Goal: Transaction & Acquisition: Purchase product/service

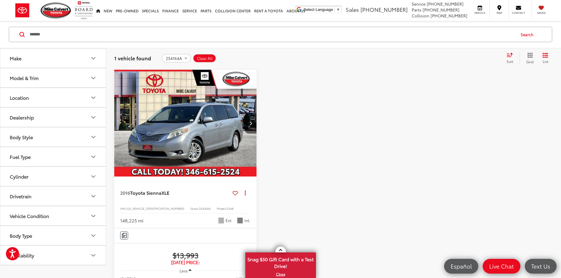
scroll to position [38, 0]
click at [208, 59] on span "Clear All" at bounding box center [205, 58] width 16 height 5
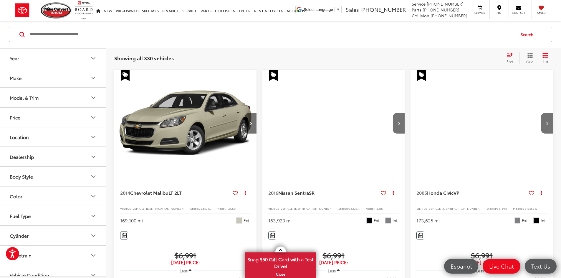
click at [66, 99] on button "Model & Trim" at bounding box center [53, 97] width 106 height 19
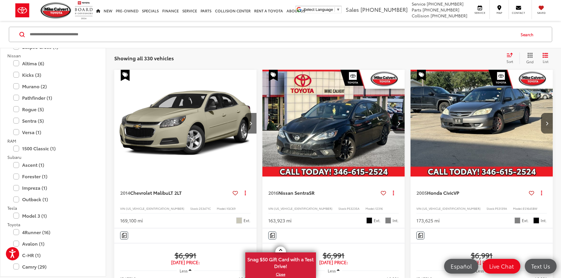
scroll to position [1031, 0]
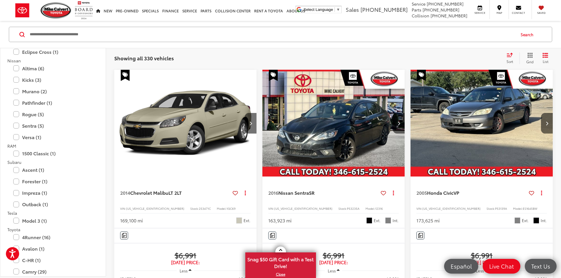
click at [125, 36] on input "Search by Make, Model, or Keyword" at bounding box center [272, 34] width 486 height 14
type input "******"
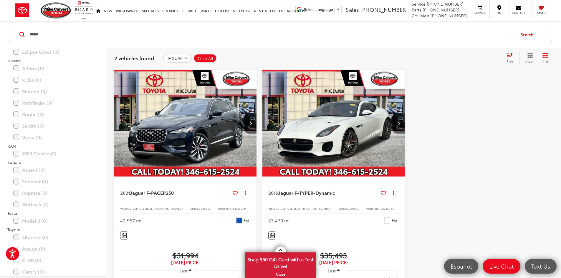
click at [199, 207] on span "253925A" at bounding box center [205, 209] width 13 height 4
copy span "253925A"
click at [208, 58] on span "Clear All" at bounding box center [206, 58] width 16 height 5
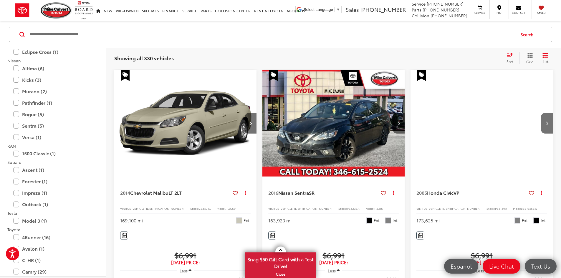
click at [101, 40] on input "Search by Make, Model, or Keyword" at bounding box center [272, 34] width 486 height 14
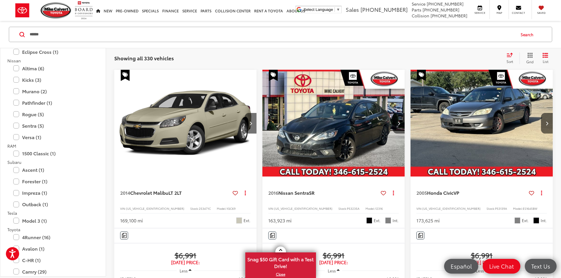
type input "******"
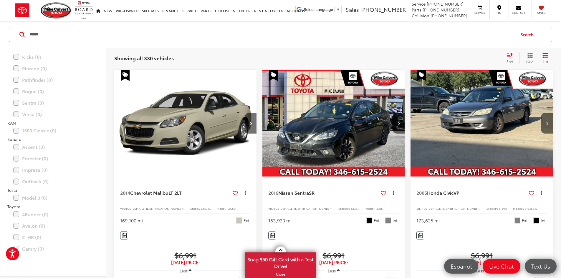
scroll to position [1008, 0]
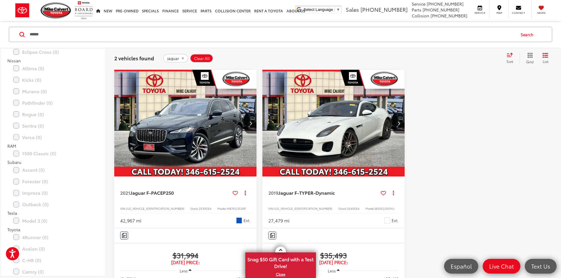
click at [286, 112] on img "2019 Jaguar F-TYPE R-Dynamic 0" at bounding box center [333, 124] width 143 height 108
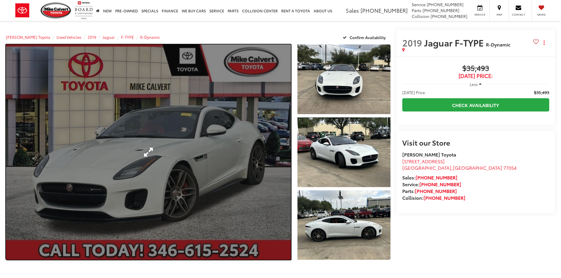
click at [194, 151] on link "Expand Photo 0" at bounding box center [148, 152] width 285 height 216
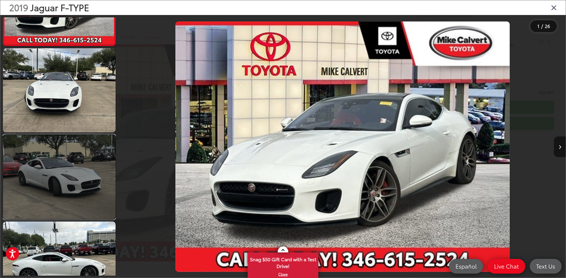
click at [75, 167] on link at bounding box center [59, 177] width 113 height 84
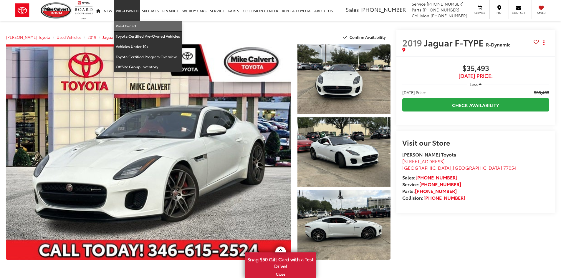
click at [125, 22] on link "Pre-Owned" at bounding box center [148, 26] width 68 height 10
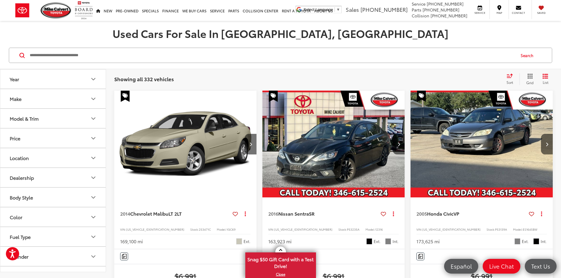
scroll to position [29, 0]
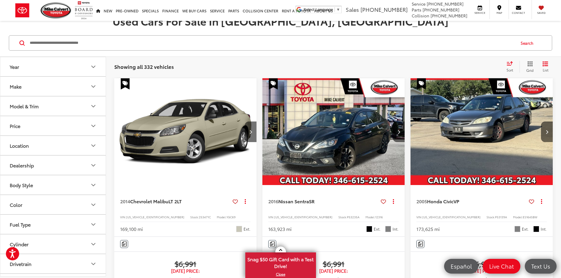
copy span "PT53063A"
click at [82, 43] on input "Search by Make, Model, or Keyword" at bounding box center [272, 43] width 486 height 14
type input "*******"
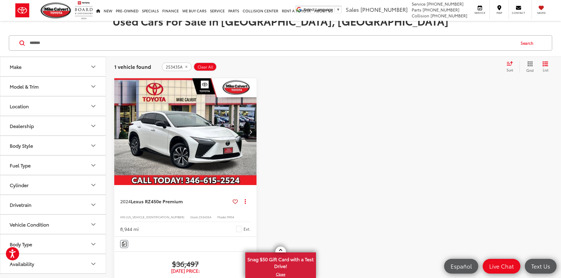
click at [199, 215] on span "253435A" at bounding box center [205, 217] width 13 height 4
copy span "253435A"
click at [198, 69] on span "Clear All" at bounding box center [206, 67] width 16 height 5
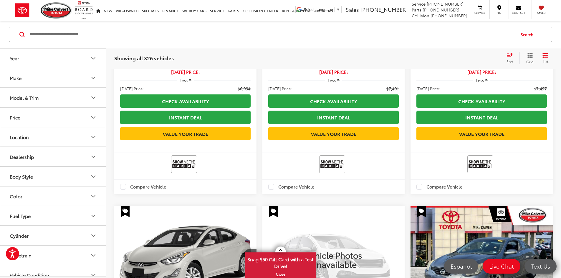
scroll to position [855, 0]
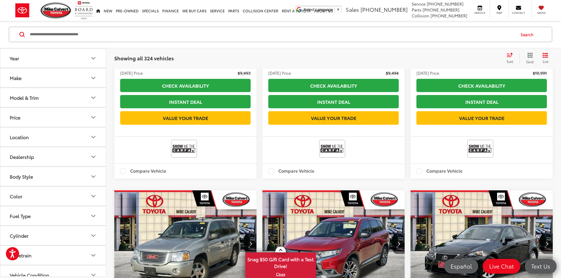
scroll to position [392, 0]
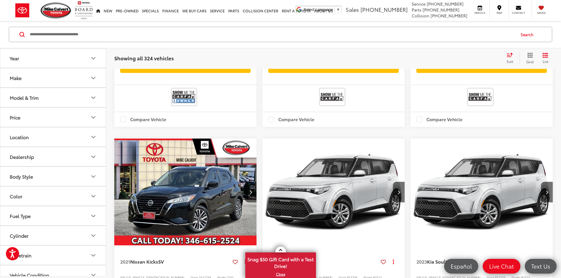
scroll to position [951, 0]
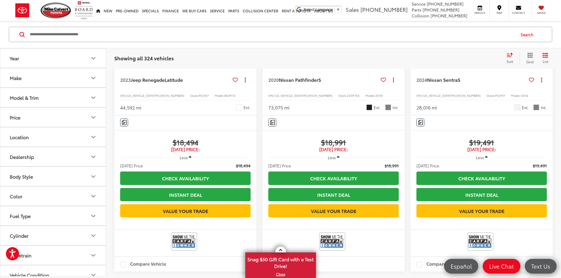
scroll to position [480, 0]
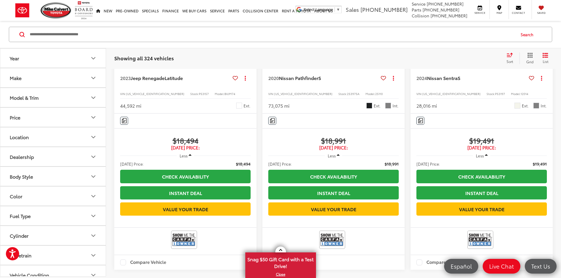
click at [141, 29] on input "Search by Make, Model, or Keyword" at bounding box center [272, 34] width 486 height 14
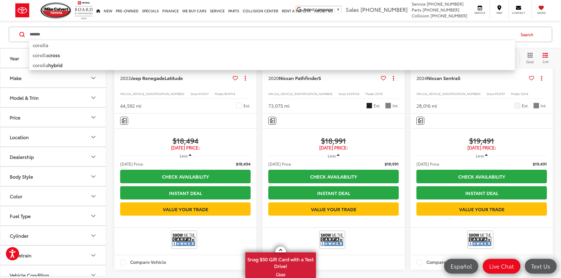
type input "*******"
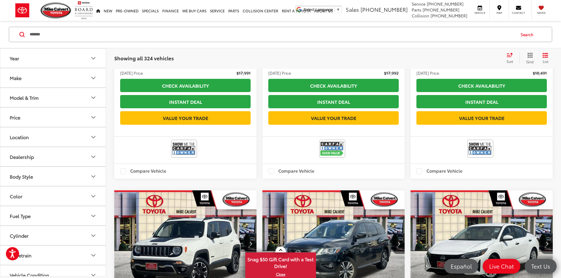
scroll to position [97, 0]
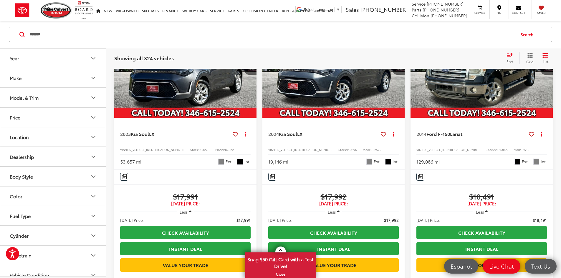
click at [64, 35] on input "*******" at bounding box center [272, 34] width 486 height 14
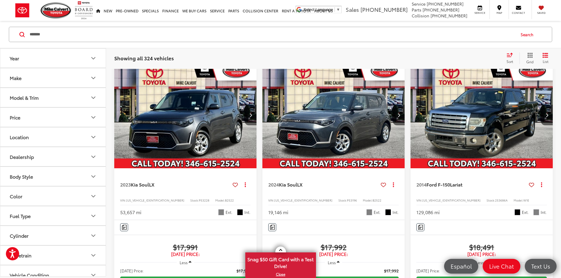
scroll to position [38, 0]
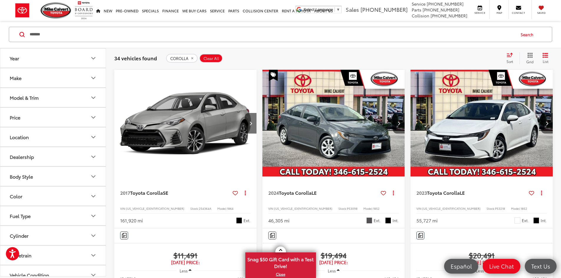
click at [217, 57] on span "Clear All" at bounding box center [212, 58] width 16 height 5
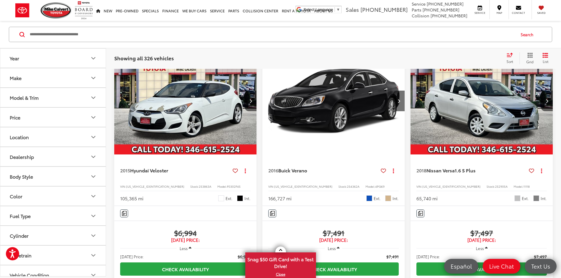
scroll to position [716, 0]
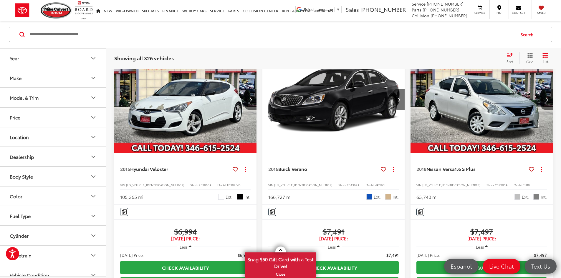
click at [113, 35] on input "Search by Make, Model, or Keyword" at bounding box center [272, 34] width 486 height 14
type input "*****"
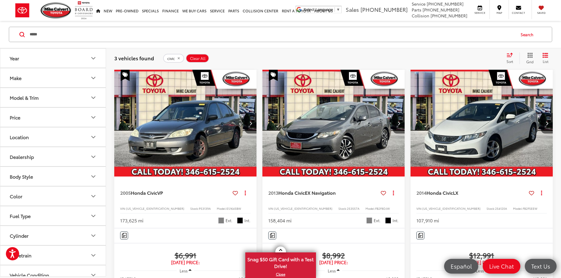
scroll to position [67, 0]
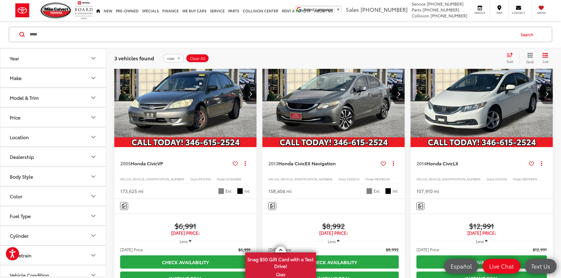
click at [495, 177] on span "254120A" at bounding box center [501, 179] width 12 height 4
copy span "254120A"
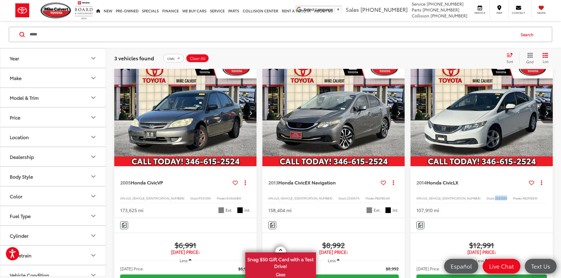
scroll to position [38, 0]
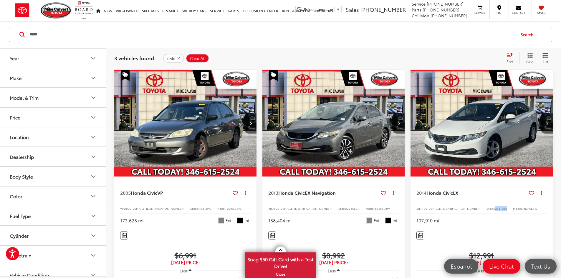
click at [410, 131] on img "2014 Honda Civic LX 0" at bounding box center [481, 124] width 143 height 108
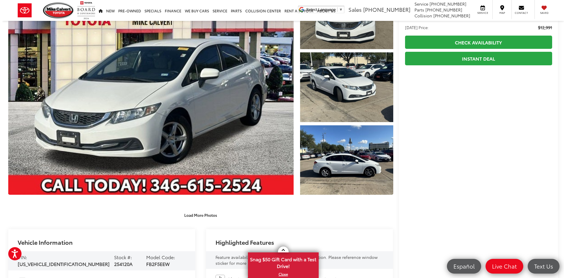
scroll to position [59, 0]
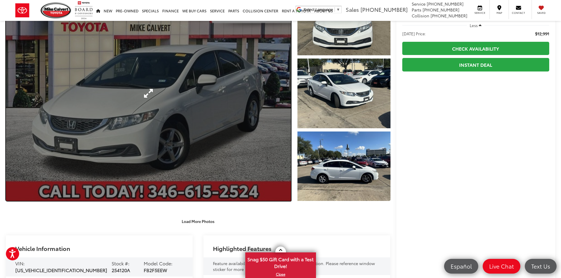
click at [200, 145] on link "Expand Photo 0" at bounding box center [148, 94] width 285 height 216
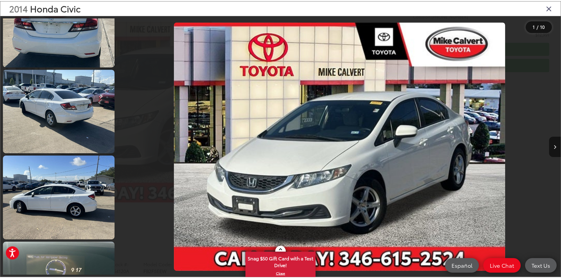
scroll to position [609, 0]
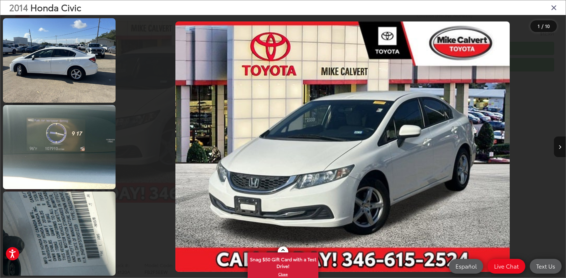
click at [551, 9] on icon "Close gallery" at bounding box center [554, 8] width 6 height 8
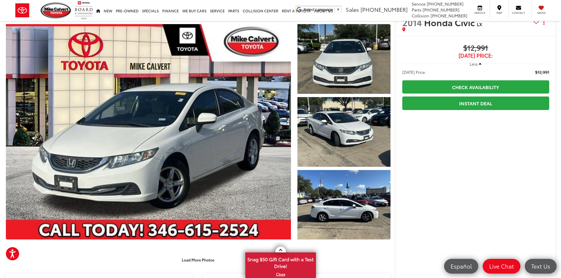
scroll to position [0, 0]
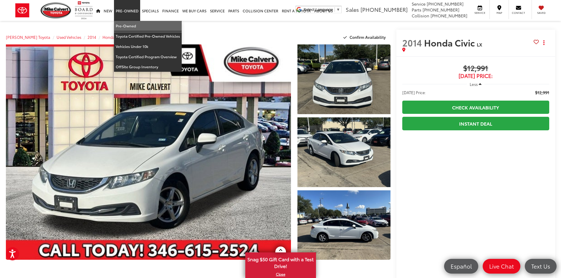
click at [125, 24] on link "Pre-Owned" at bounding box center [148, 26] width 68 height 10
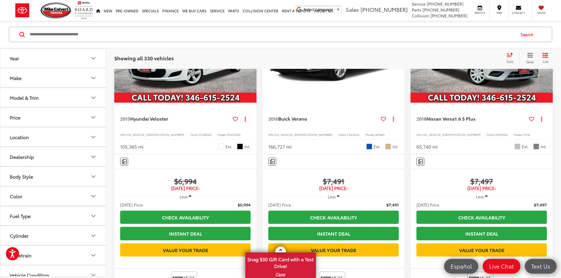
scroll to position [972, 0]
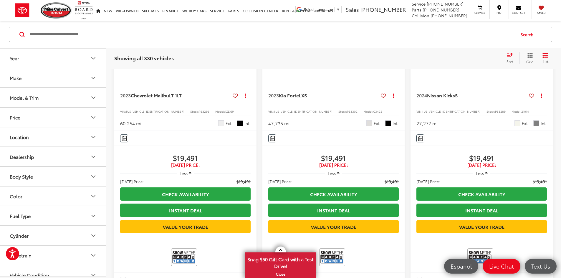
scroll to position [863, 0]
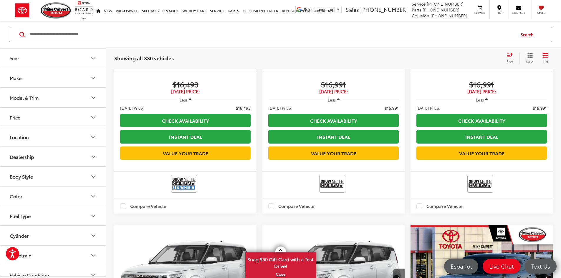
scroll to position [981, 0]
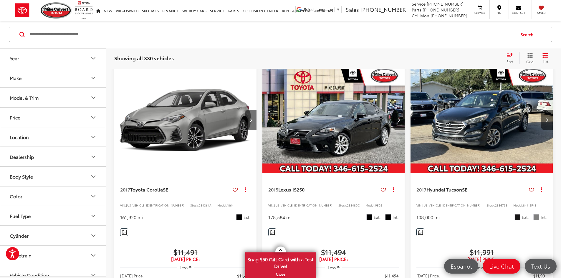
scroll to position [38, 0]
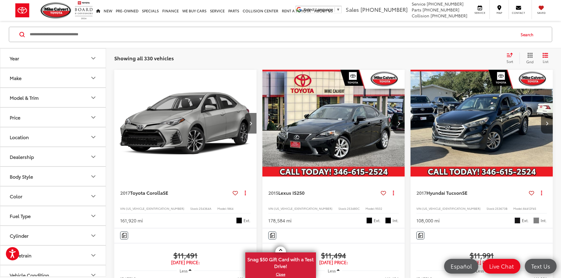
click at [94, 34] on input "Search by Make, Model, or Keyword" at bounding box center [272, 34] width 486 height 14
type input "*****"
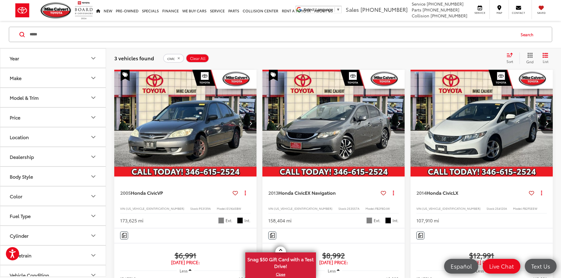
click at [495, 207] on span "254120A" at bounding box center [501, 209] width 12 height 4
copy span "254120A"
click at [196, 57] on span "Clear All" at bounding box center [198, 58] width 16 height 5
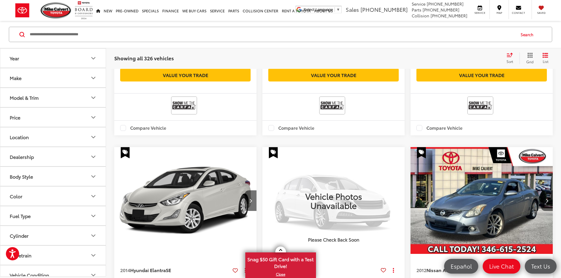
scroll to position [943, 0]
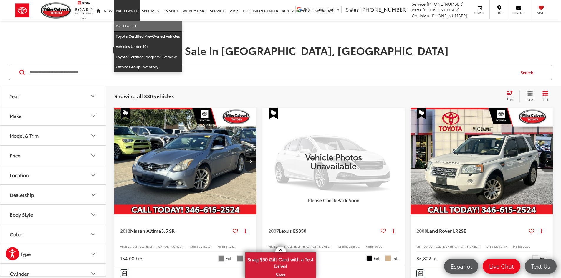
click at [126, 24] on link "Pre-Owned" at bounding box center [148, 26] width 68 height 10
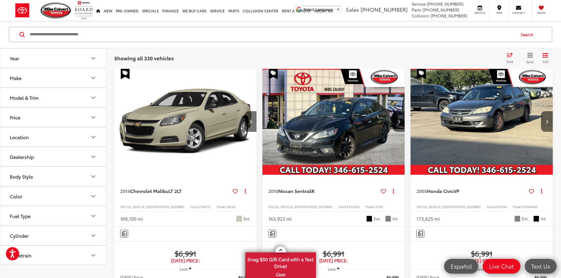
scroll to position [29, 0]
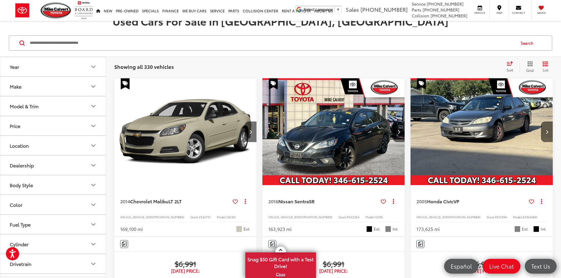
click at [495, 215] on span "P53139A" at bounding box center [501, 217] width 12 height 4
copy span "P53139A"
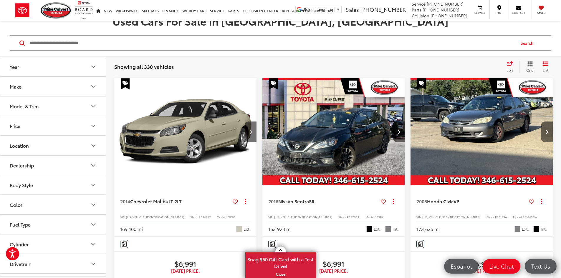
copy span "254204A"
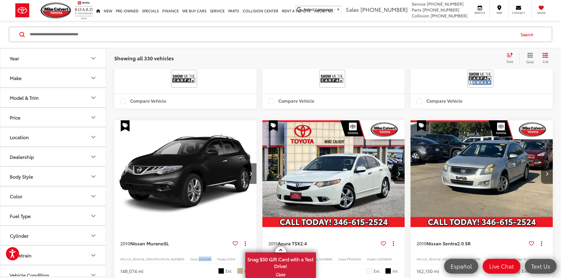
scroll to position [354, 0]
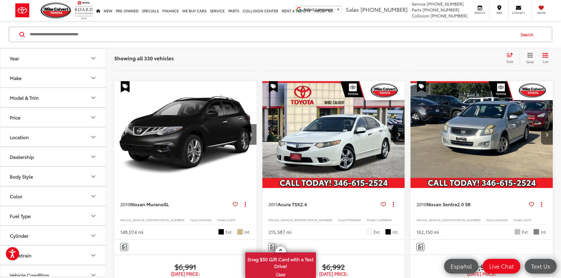
click at [495, 218] on span "254443A" at bounding box center [501, 220] width 13 height 4
copy span "254443A"
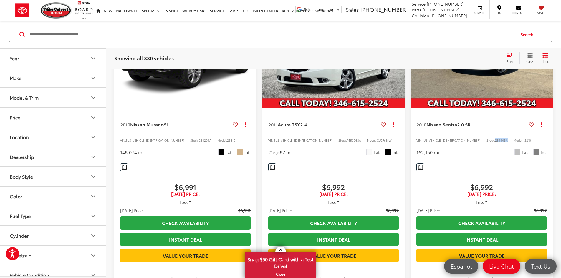
scroll to position [324, 0]
